Goal: Information Seeking & Learning: Learn about a topic

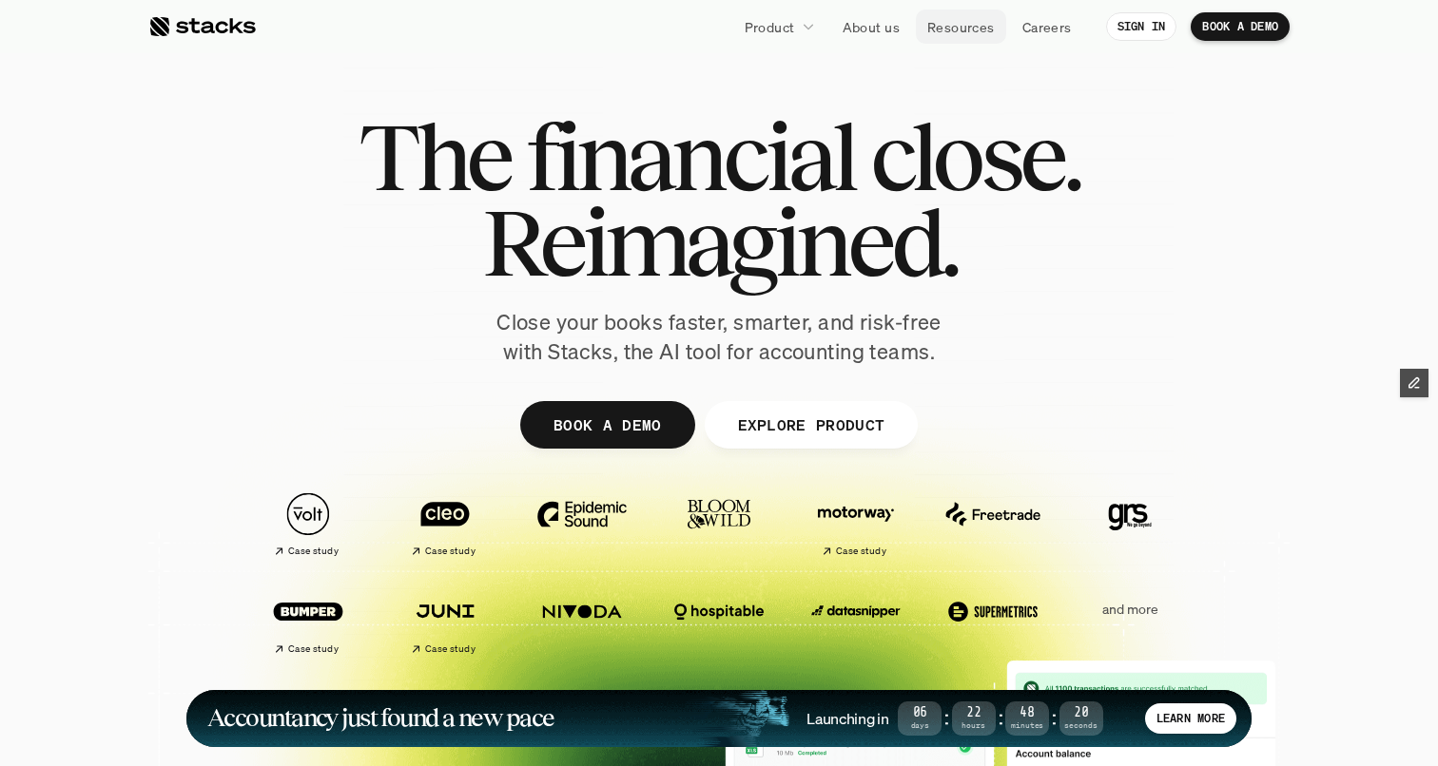
click at [970, 28] on p "Resources" at bounding box center [961, 27] width 68 height 20
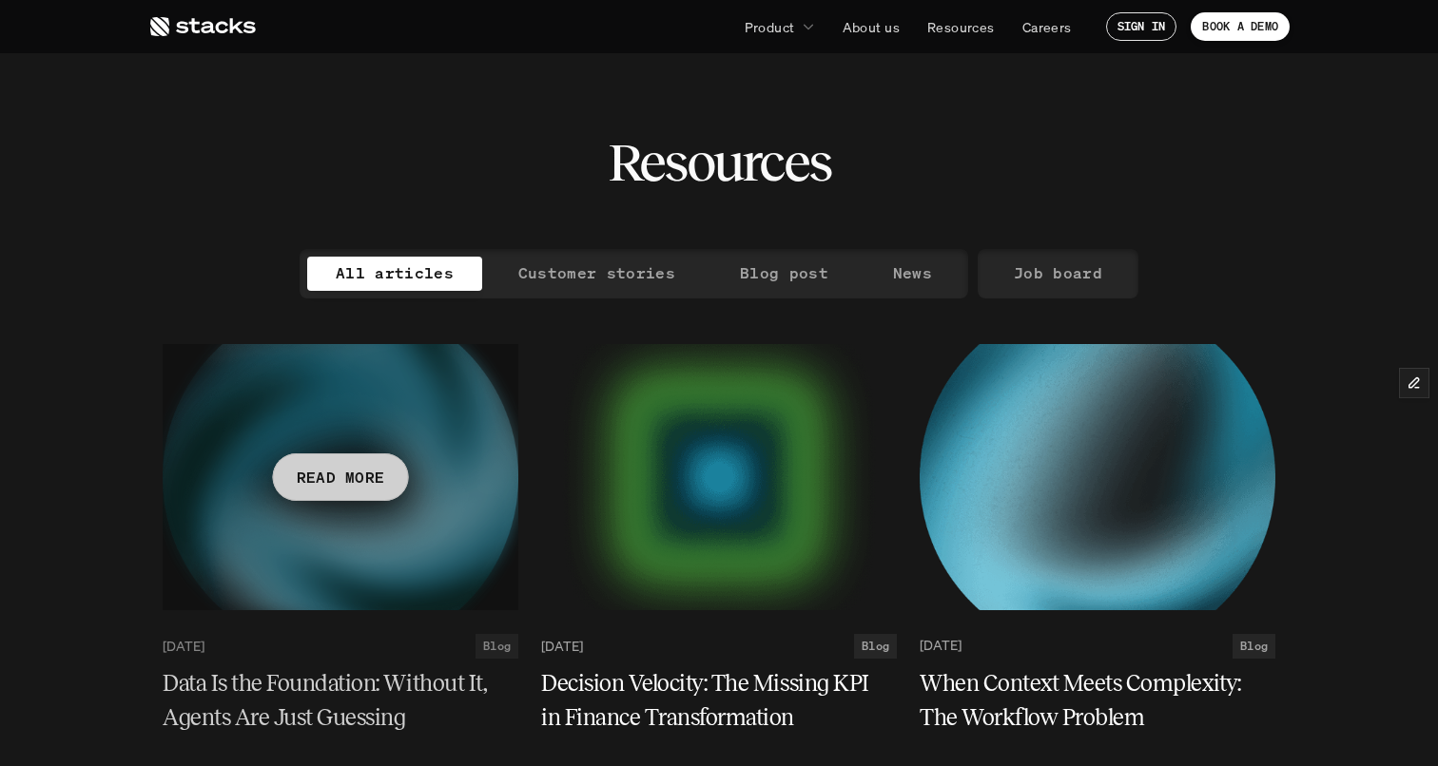
click at [358, 472] on p "READ MORE" at bounding box center [341, 477] width 88 height 28
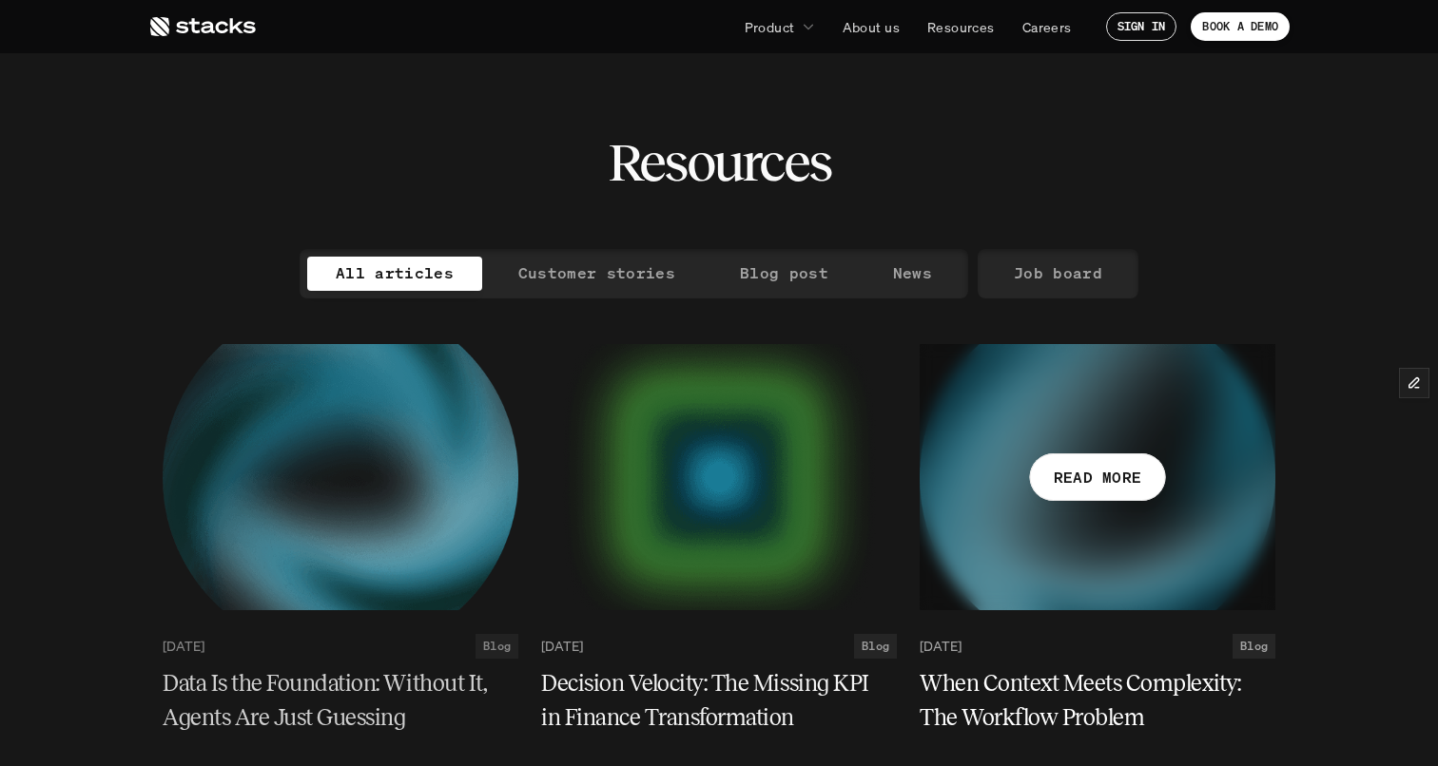
click at [1118, 478] on p "READ MORE" at bounding box center [1098, 477] width 88 height 28
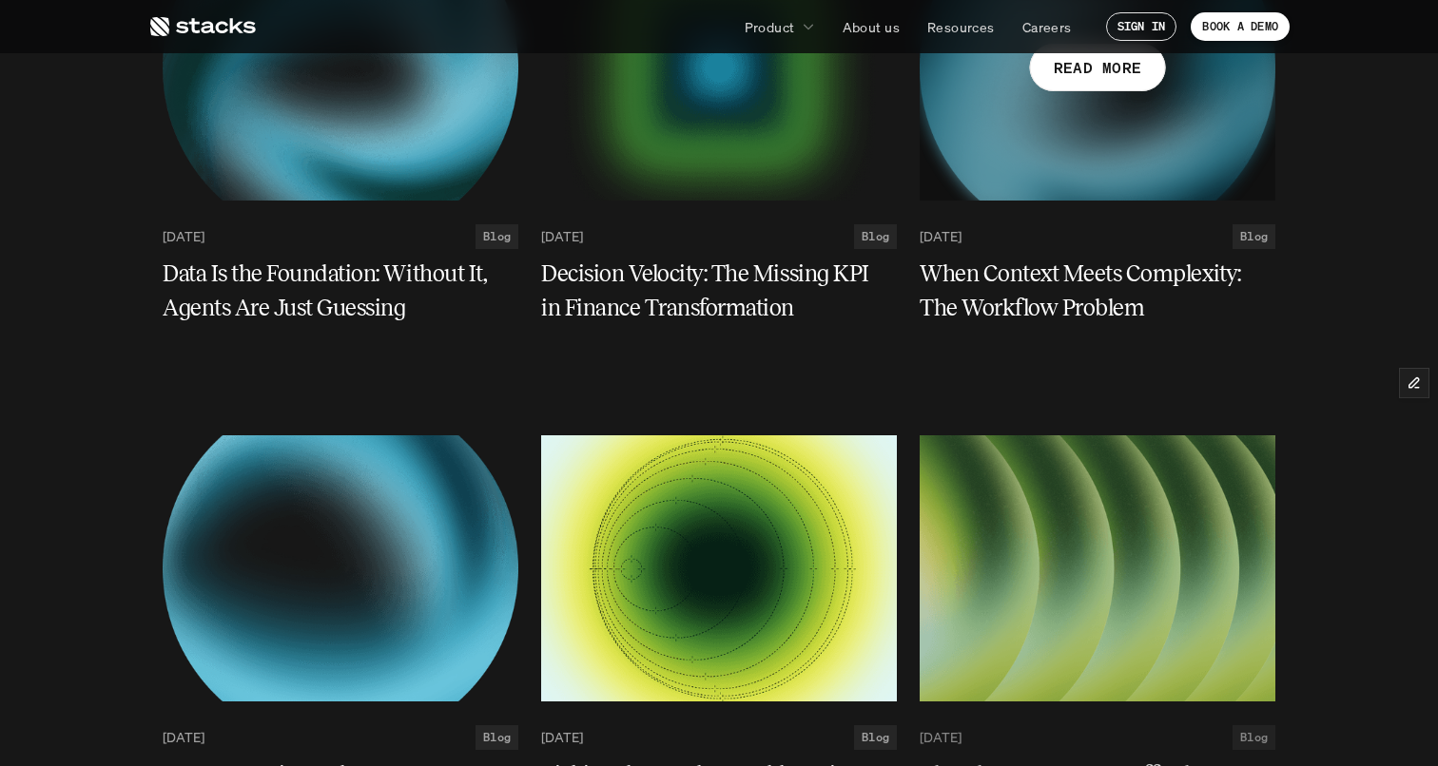
scroll to position [428, 0]
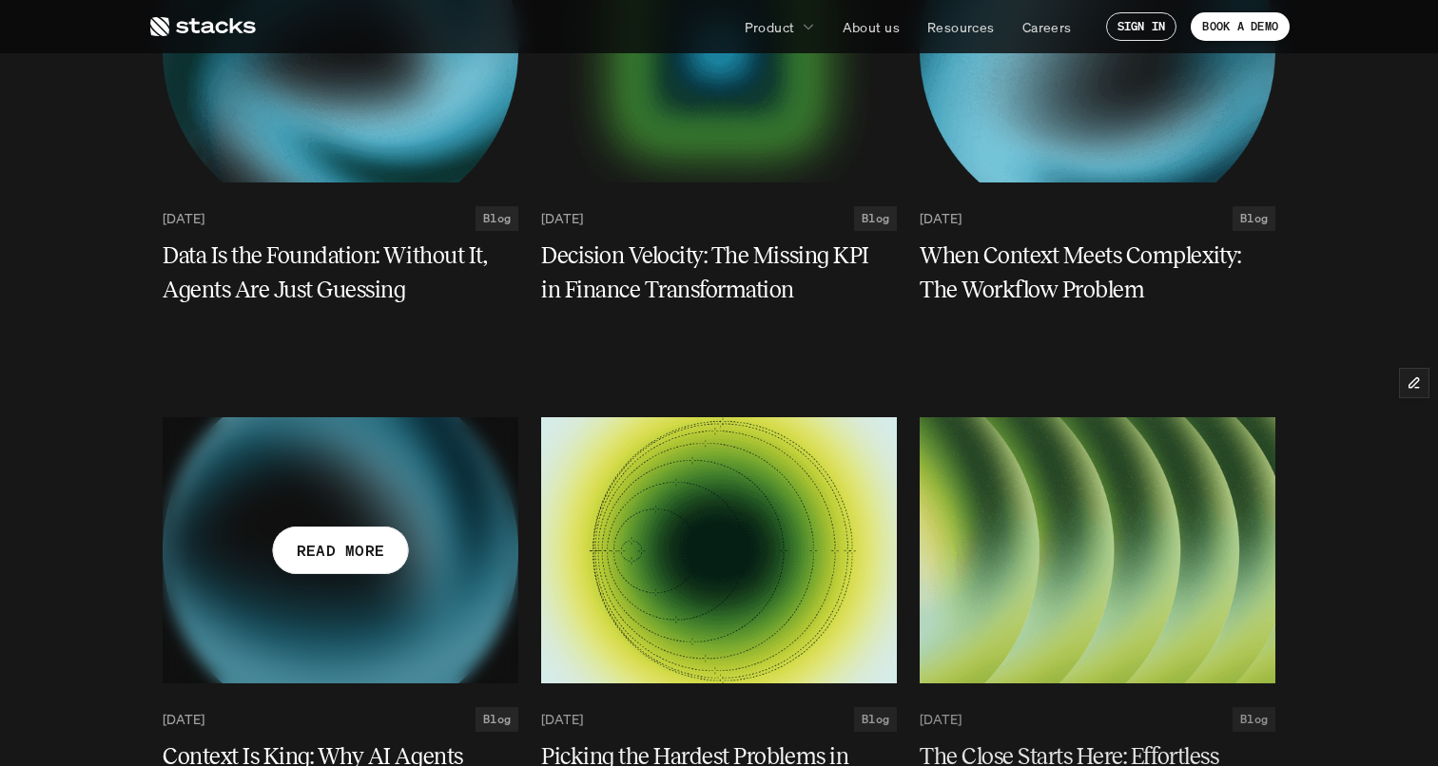
click at [320, 543] on p "READ MORE" at bounding box center [341, 551] width 88 height 28
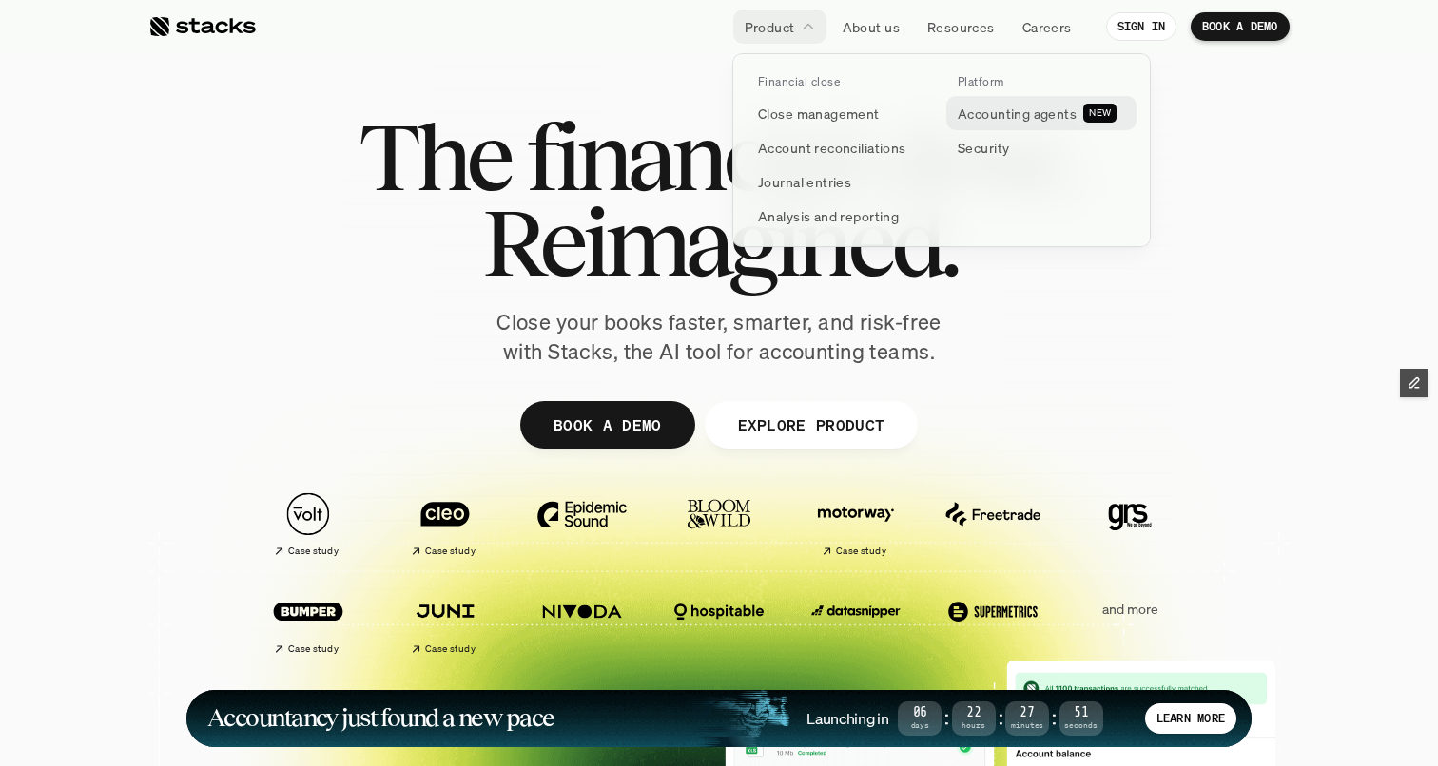
click at [978, 115] on p "Accounting agents" at bounding box center [1017, 114] width 119 height 20
